Goal: Navigation & Orientation: Understand site structure

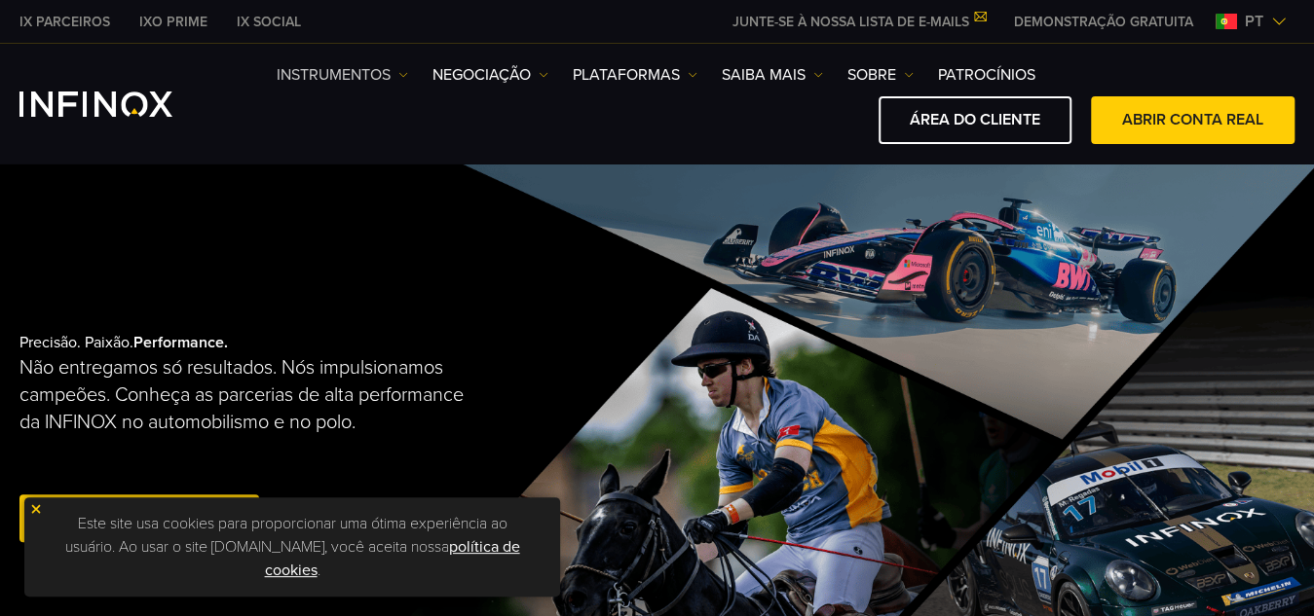
click at [404, 75] on img at bounding box center [403, 75] width 10 height 10
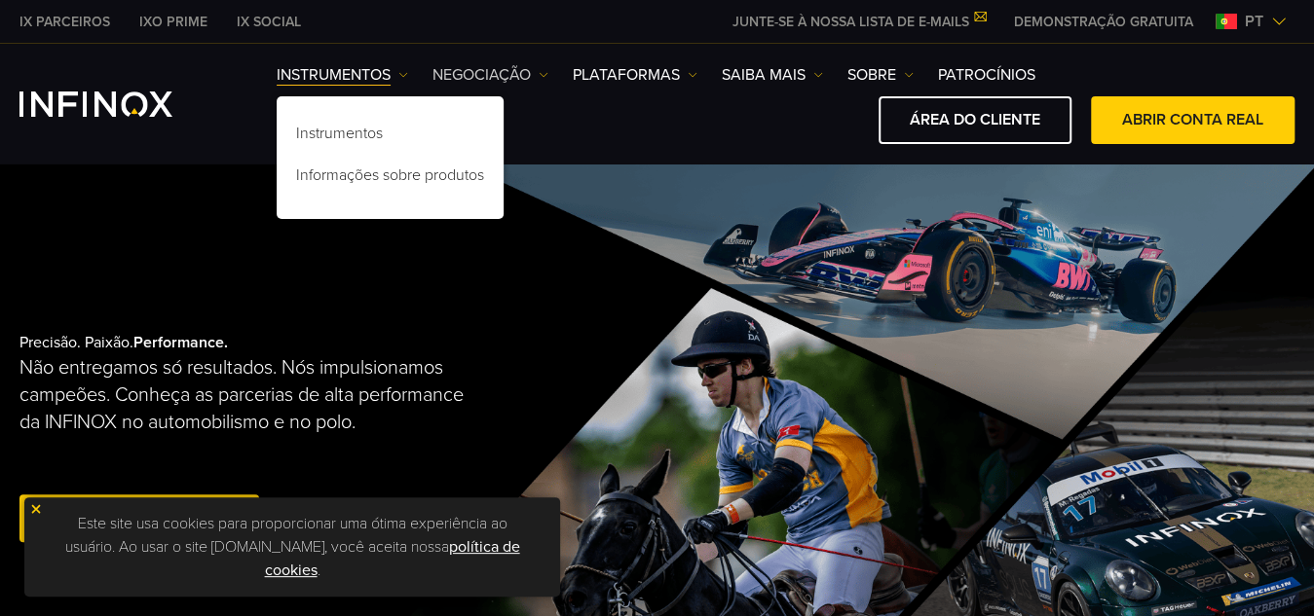
click at [541, 75] on img at bounding box center [543, 75] width 10 height 10
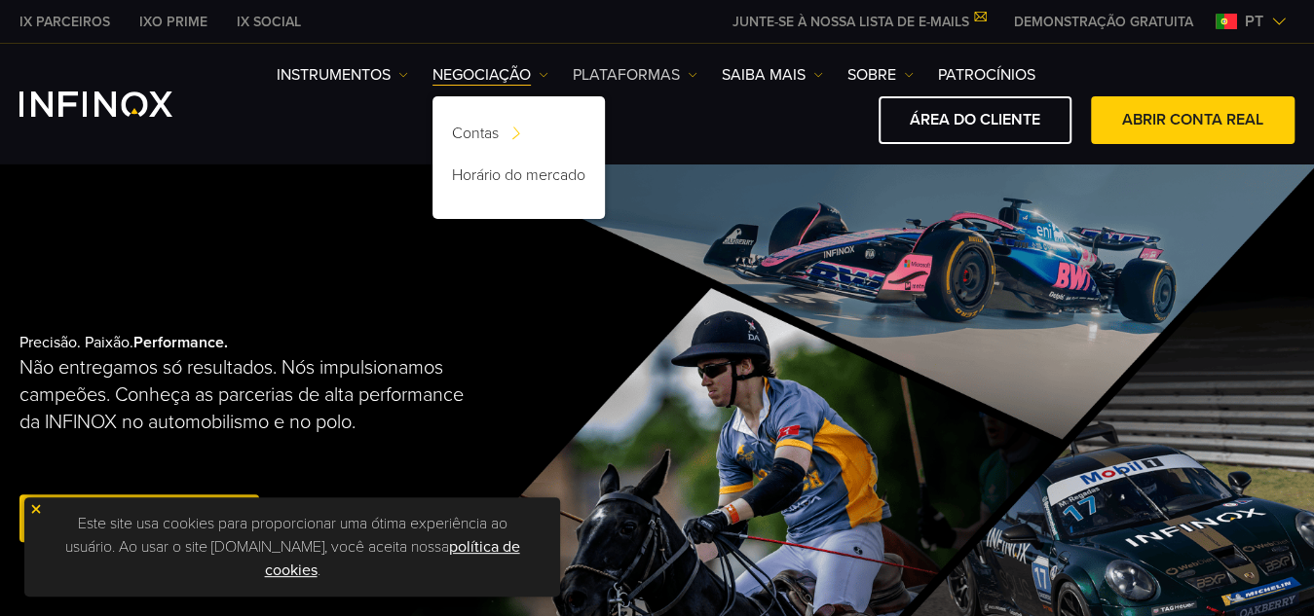
click at [693, 77] on img at bounding box center [692, 75] width 10 height 10
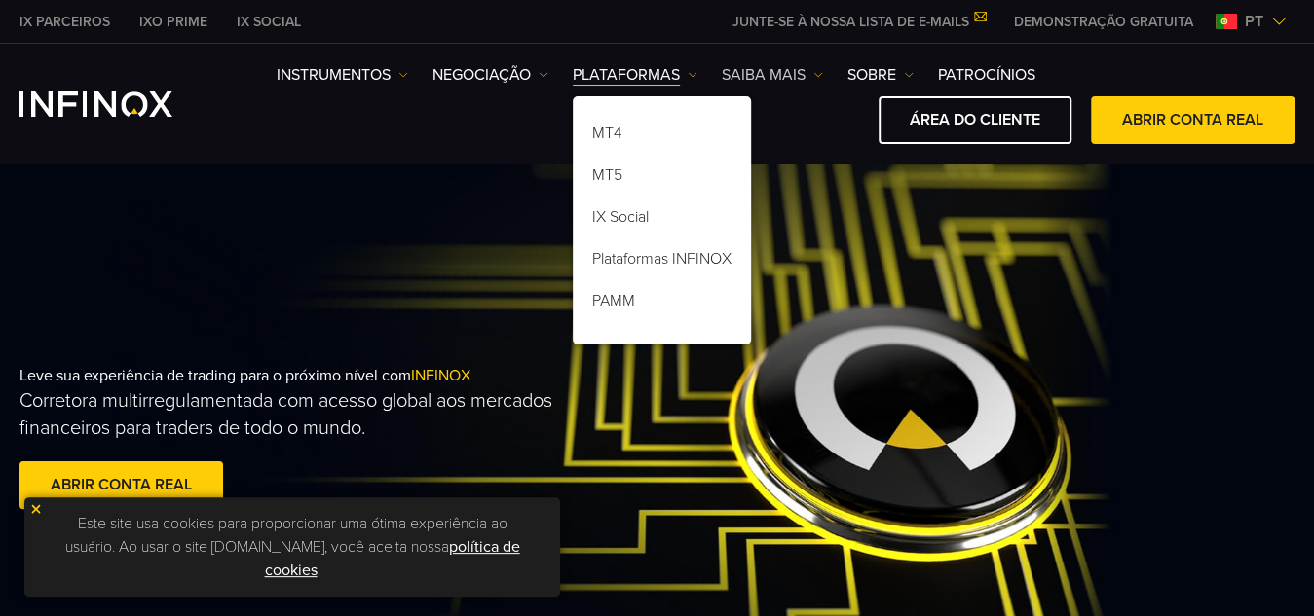
click at [816, 77] on img at bounding box center [818, 75] width 10 height 10
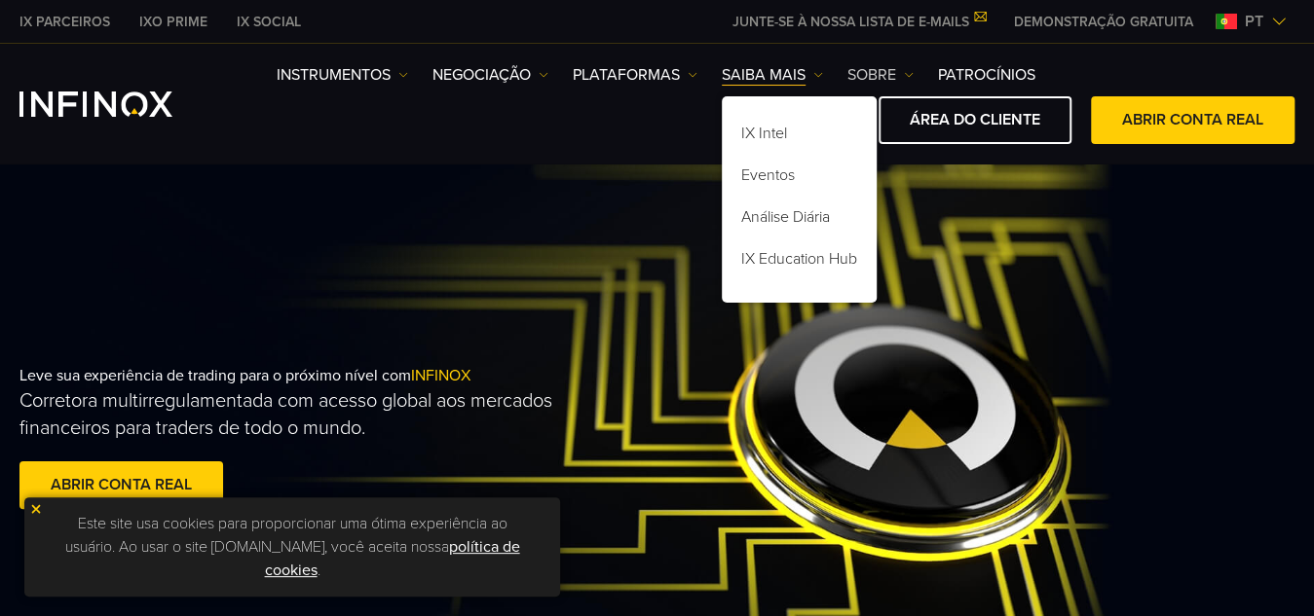
click at [909, 75] on img at bounding box center [909, 75] width 10 height 10
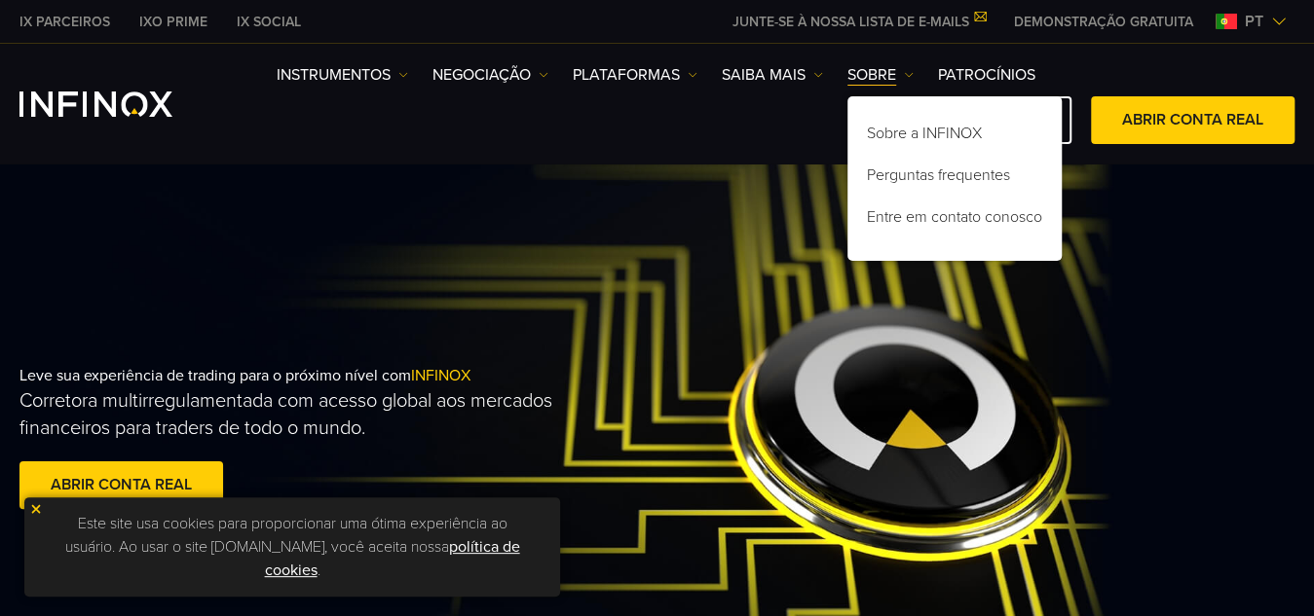
click at [600, 24] on div "IX PARCEIROS IXO PRIME IX SOCIAL JUNTE-SE À NOSSA LISTA DE E-MAILS Nunca perca …" at bounding box center [656, 21] width 1275 height 43
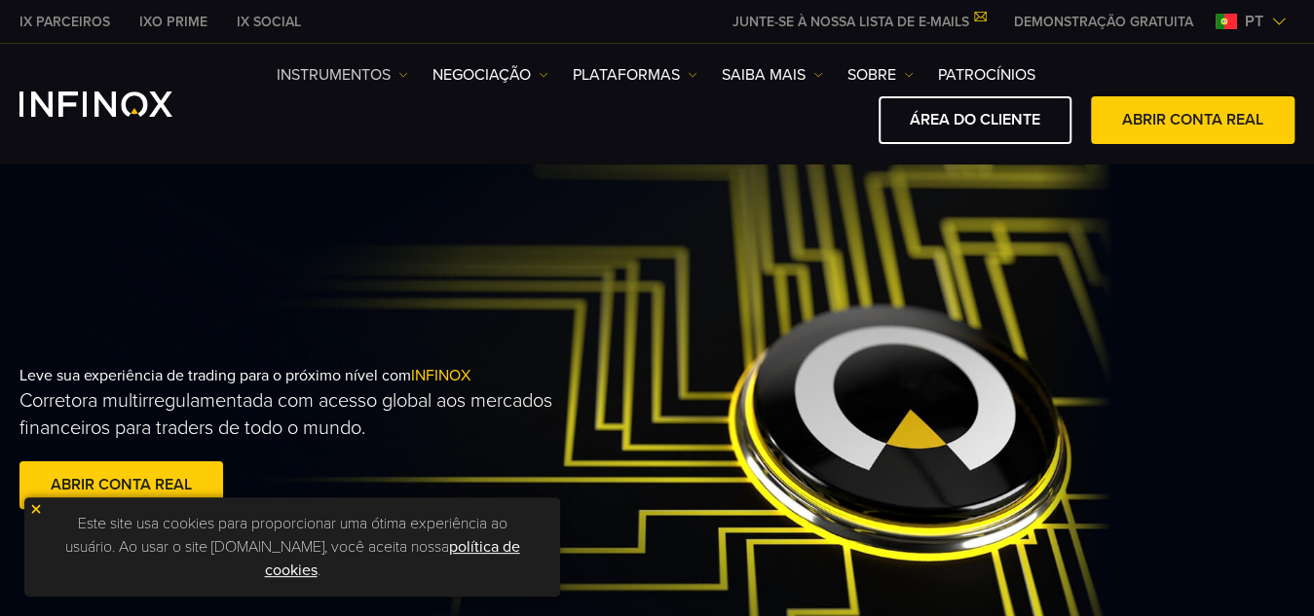
click at [405, 81] on link "Instrumentos" at bounding box center [342, 74] width 131 height 23
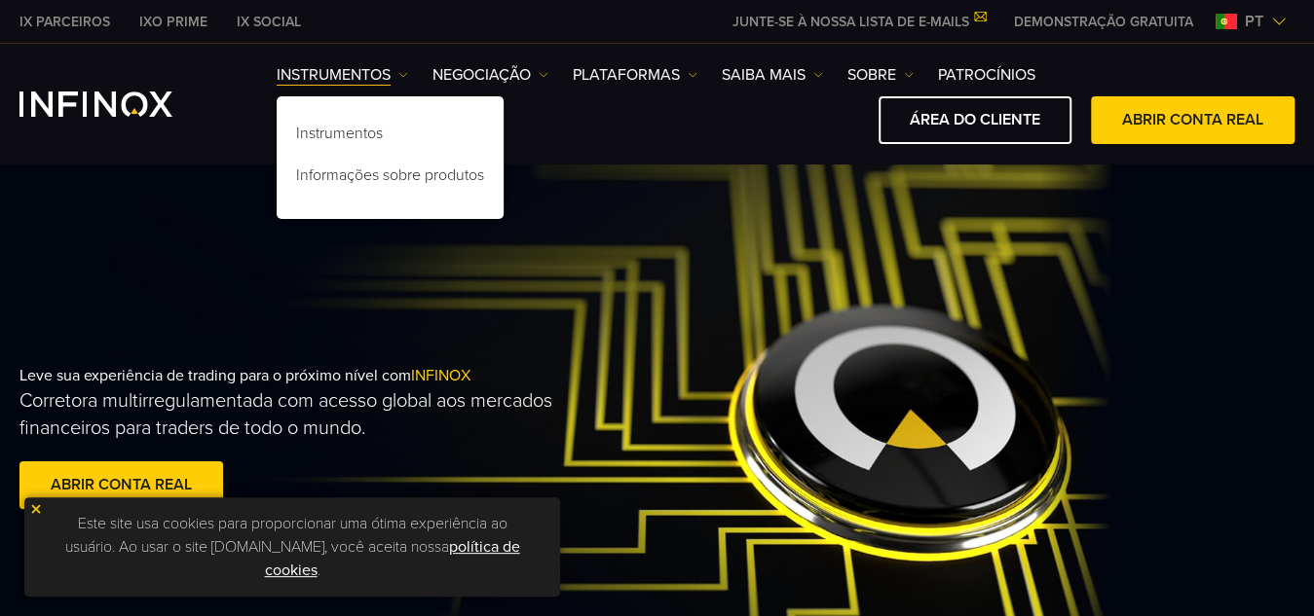
click at [31, 510] on img at bounding box center [36, 509] width 14 height 14
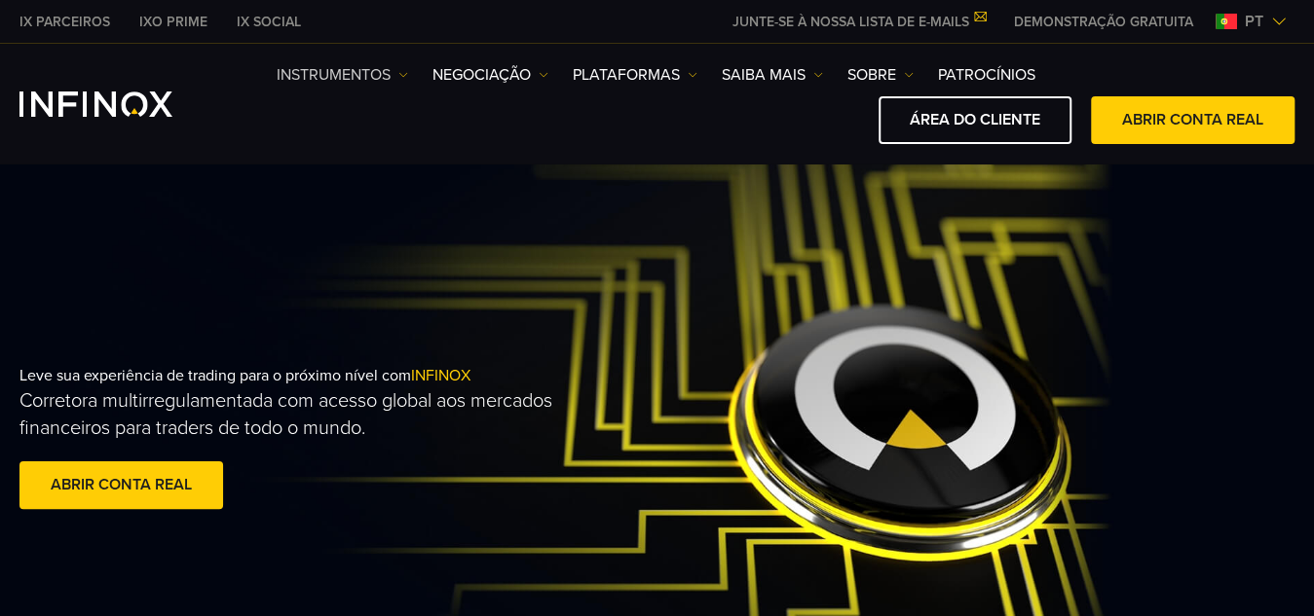
click at [399, 81] on link "Instrumentos" at bounding box center [342, 74] width 131 height 23
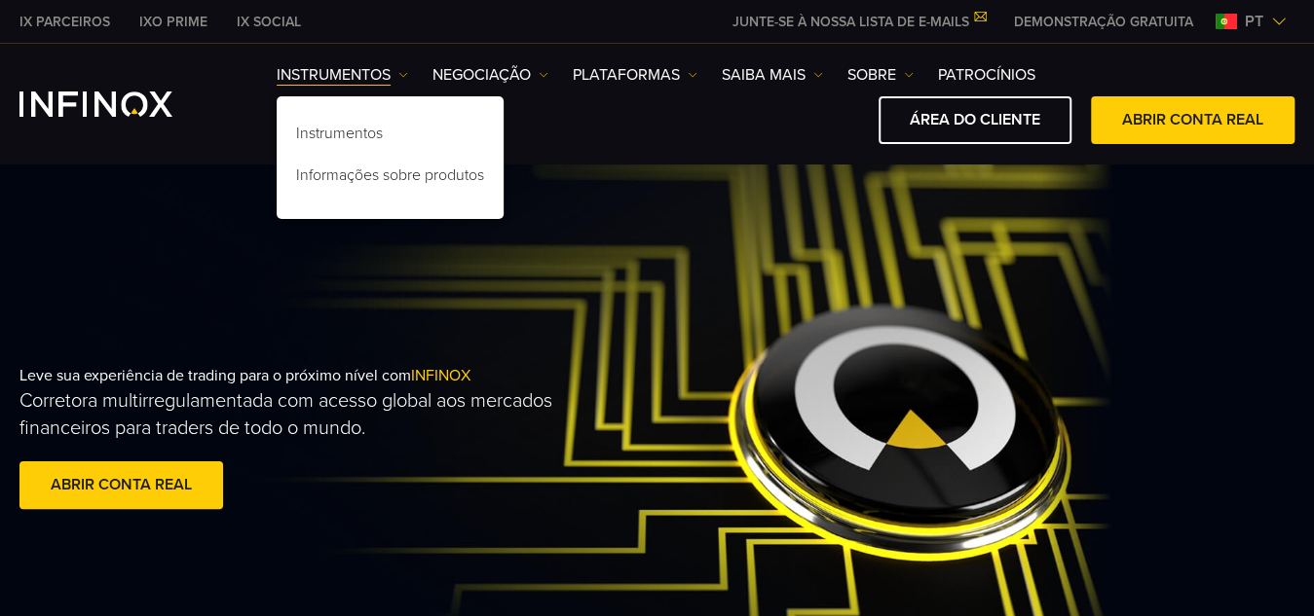
click at [228, 110] on div "IX Social Instrumentos Instrumentos Informações sobre produtos NEGOCIAÇÃO" at bounding box center [656, 103] width 1275 height 81
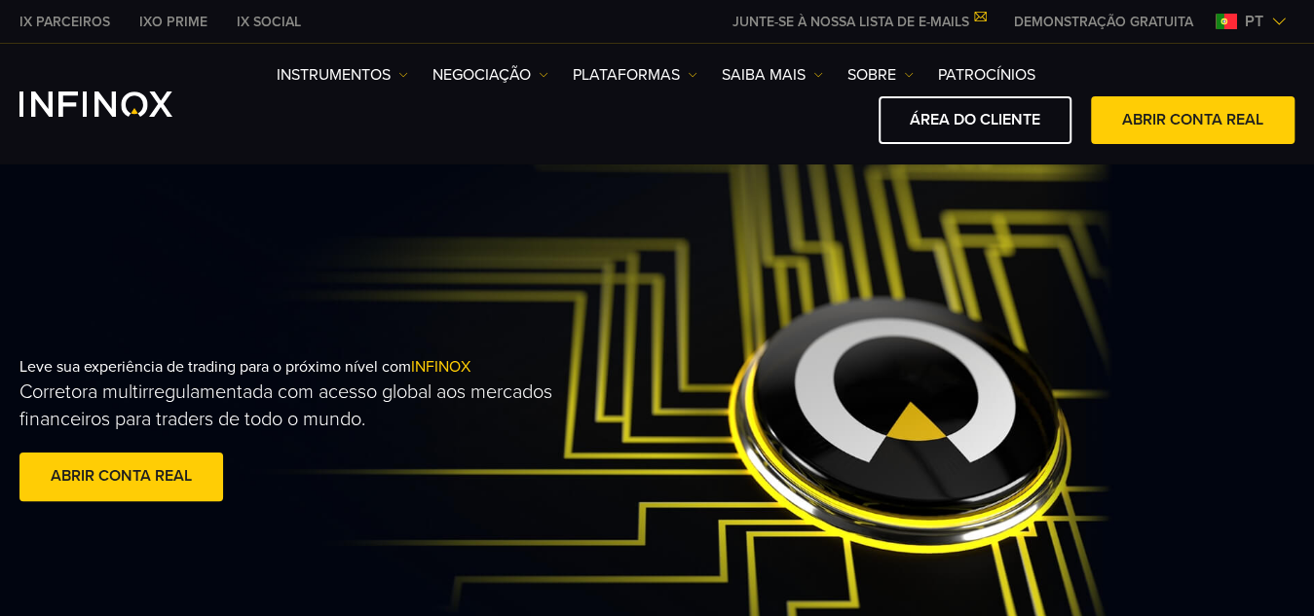
scroll to position [292, 0]
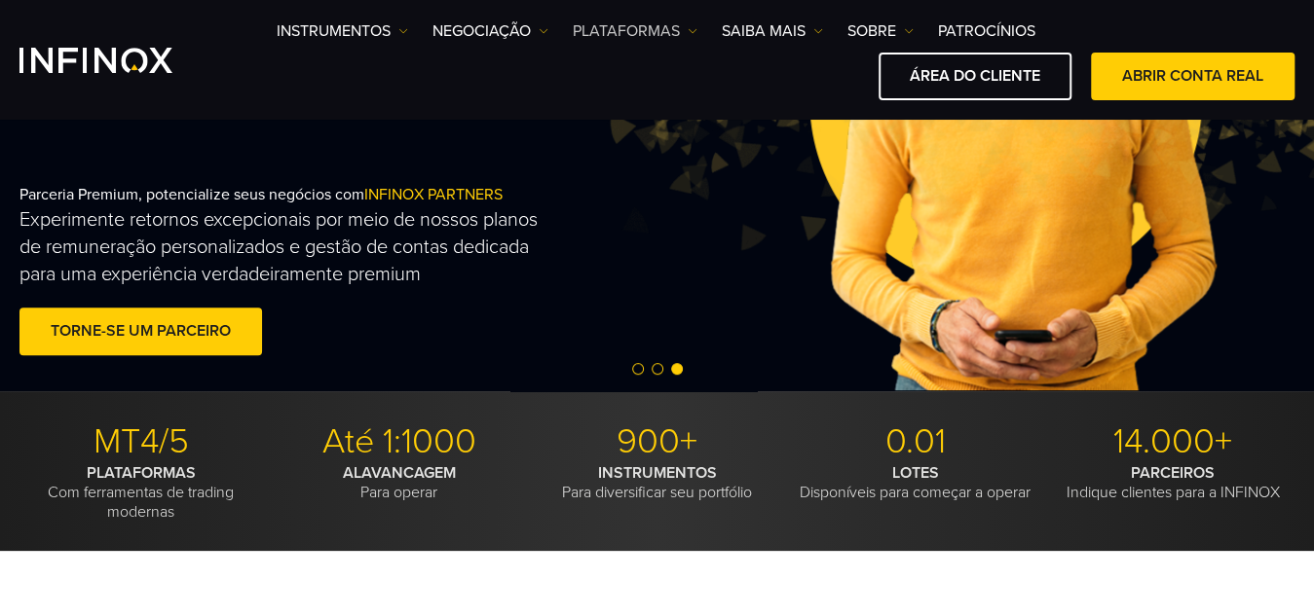
click at [691, 32] on img at bounding box center [692, 31] width 10 height 10
